Goal: Task Accomplishment & Management: Manage account settings

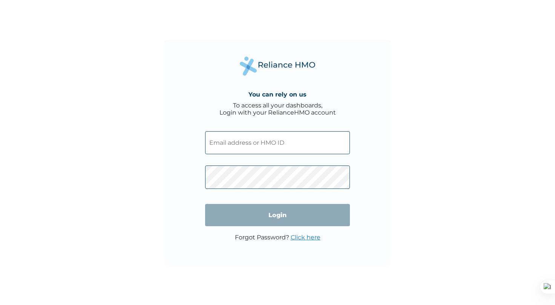
click at [239, 145] on input "text" at bounding box center [277, 142] width 145 height 23
click at [242, 144] on input "text" at bounding box center [277, 142] width 145 height 23
paste input "RET/46581/A"
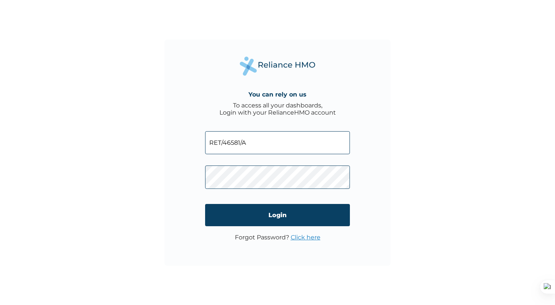
type input "RET/46581/A"
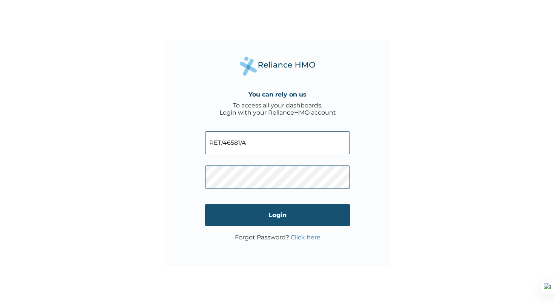
click at [264, 214] on input "Login" at bounding box center [277, 215] width 145 height 22
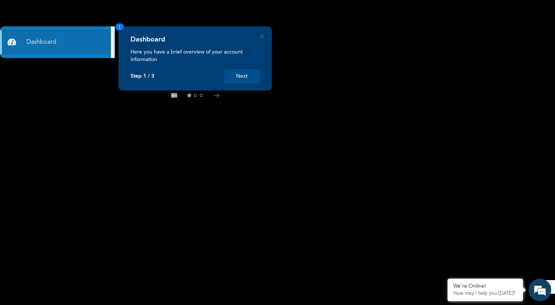
click at [245, 78] on button "Next" at bounding box center [242, 76] width 36 height 14
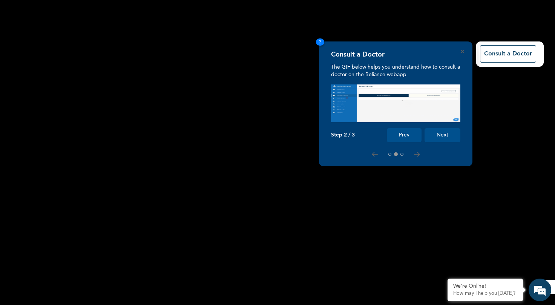
click at [438, 132] on button "Next" at bounding box center [442, 135] width 36 height 14
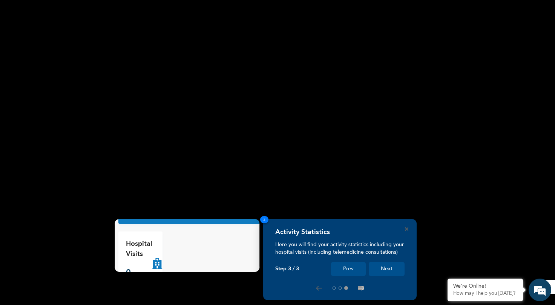
click at [388, 271] on button "Next" at bounding box center [387, 269] width 36 height 14
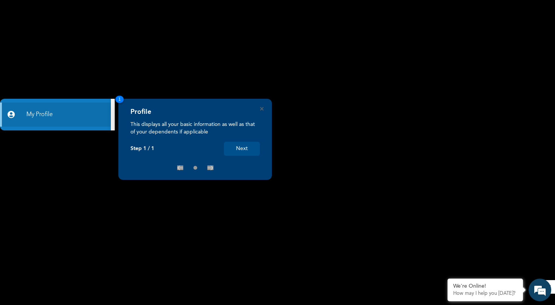
click at [245, 150] on button "Next" at bounding box center [242, 149] width 36 height 14
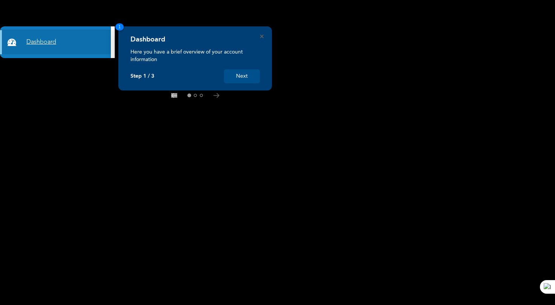
click at [52, 42] on link "Dashboard" at bounding box center [55, 42] width 111 height 24
click at [45, 43] on link "Dashboard" at bounding box center [55, 42] width 111 height 24
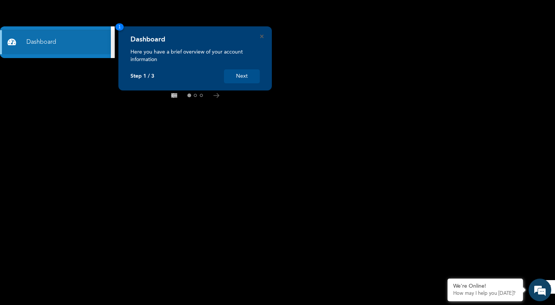
click at [238, 80] on button "Next" at bounding box center [242, 76] width 36 height 14
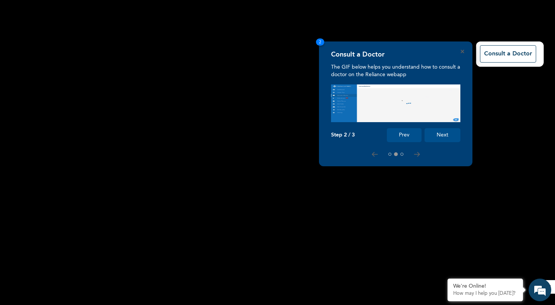
click at [441, 138] on button "Next" at bounding box center [442, 135] width 36 height 14
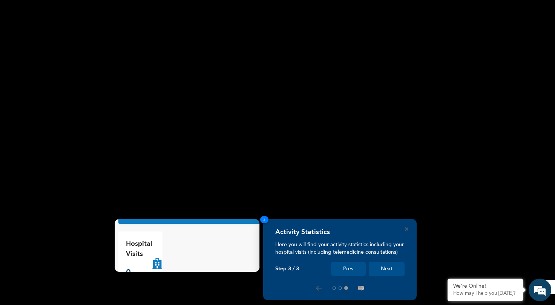
click at [389, 270] on button "Next" at bounding box center [387, 269] width 36 height 14
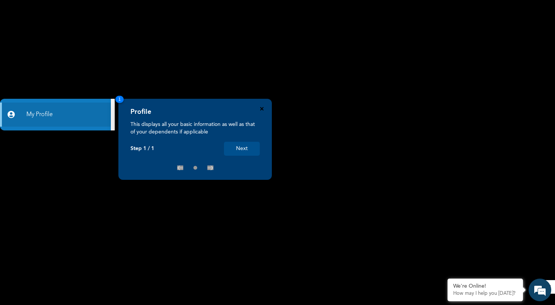
click at [261, 109] on icon "Close" at bounding box center [261, 108] width 3 height 3
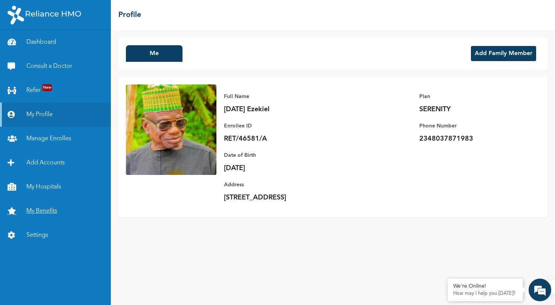
click at [42, 211] on link "My Benefits" at bounding box center [55, 211] width 111 height 24
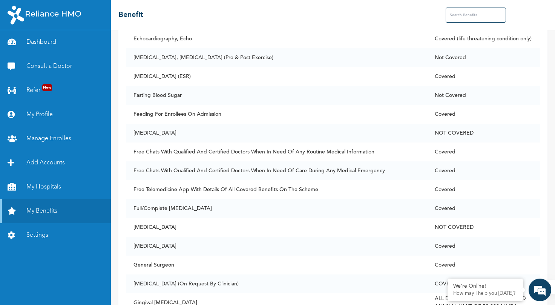
scroll to position [698, 0]
click at [55, 187] on link "My Hospitals" at bounding box center [55, 187] width 111 height 24
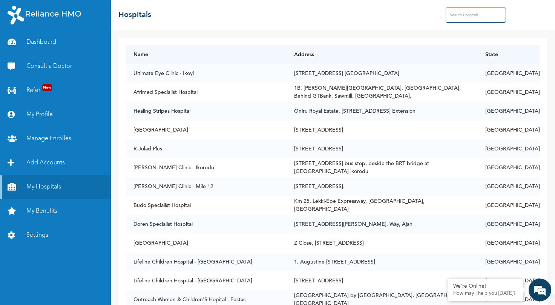
click at [462, 17] on input "text" at bounding box center [476, 15] width 60 height 15
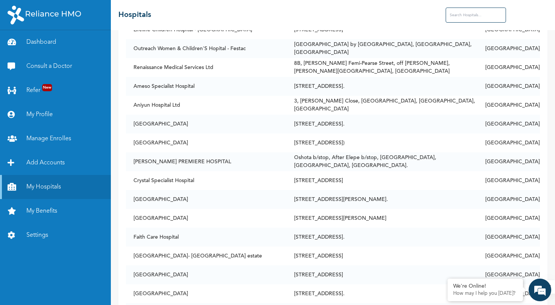
scroll to position [295, 0]
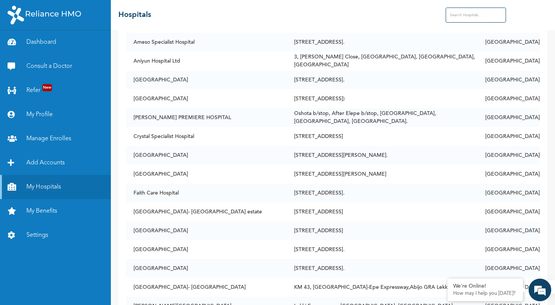
click at [460, 14] on input "text" at bounding box center [476, 15] width 60 height 15
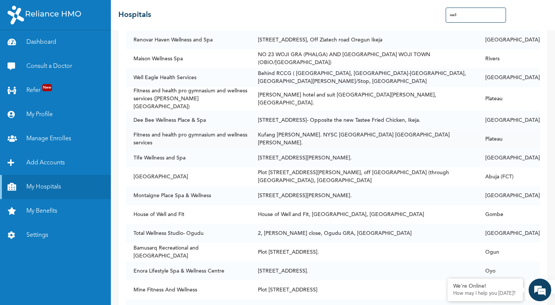
scroll to position [755, 0]
type input "well"
click at [45, 211] on link "My Benefits" at bounding box center [55, 211] width 111 height 24
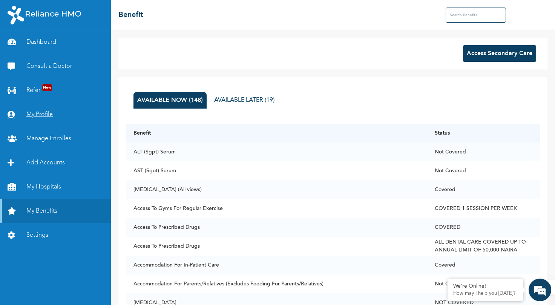
click at [41, 116] on link "My Profile" at bounding box center [55, 115] width 111 height 24
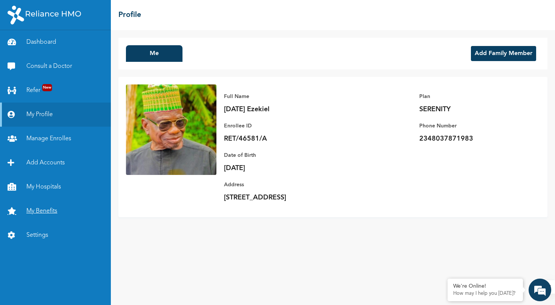
click at [44, 212] on link "My Benefits" at bounding box center [55, 211] width 111 height 24
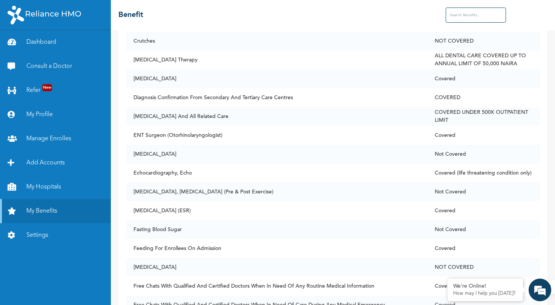
scroll to position [456, 0]
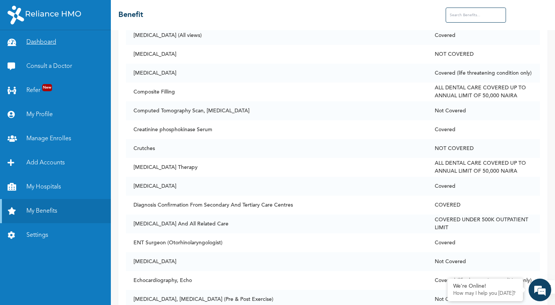
click at [41, 40] on link "Dashboard" at bounding box center [55, 42] width 111 height 24
